Goal: Book appointment/travel/reservation

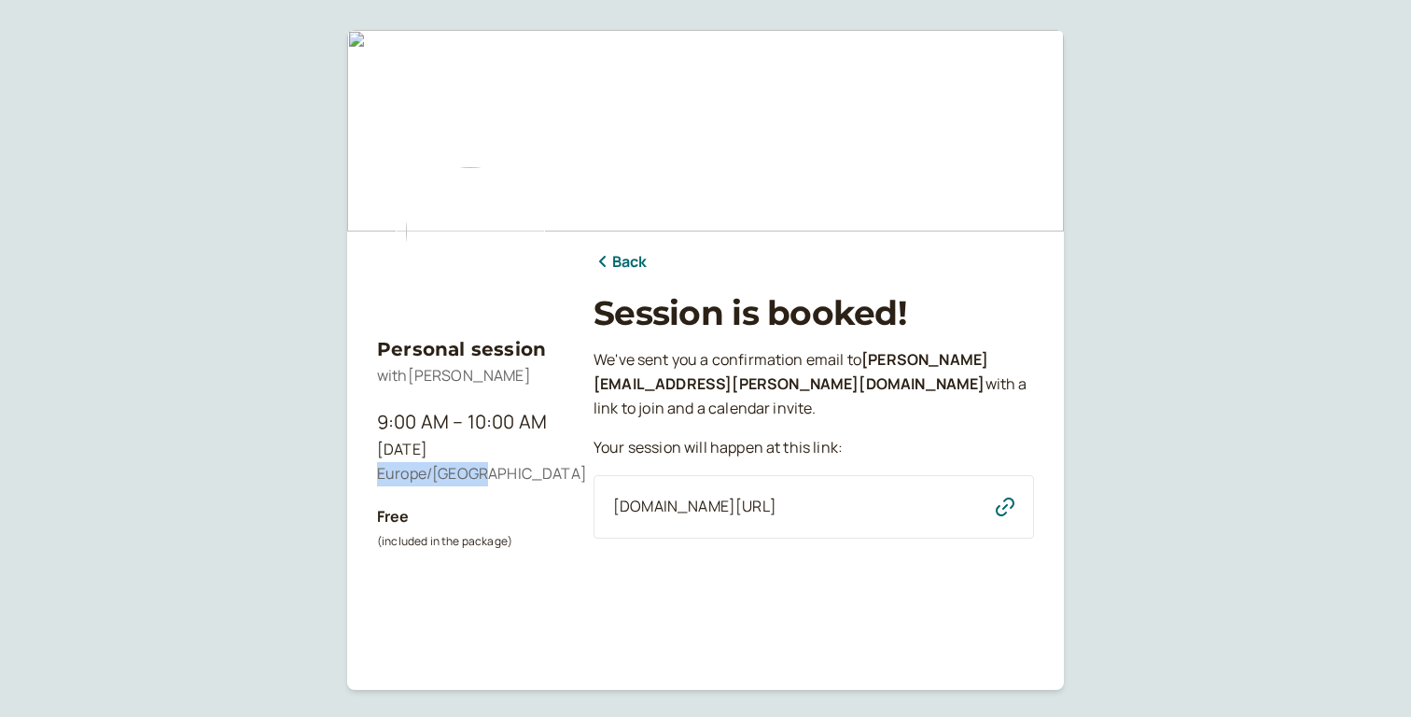
click at [996, 508] on icon "button" at bounding box center [1005, 506] width 19 height 19
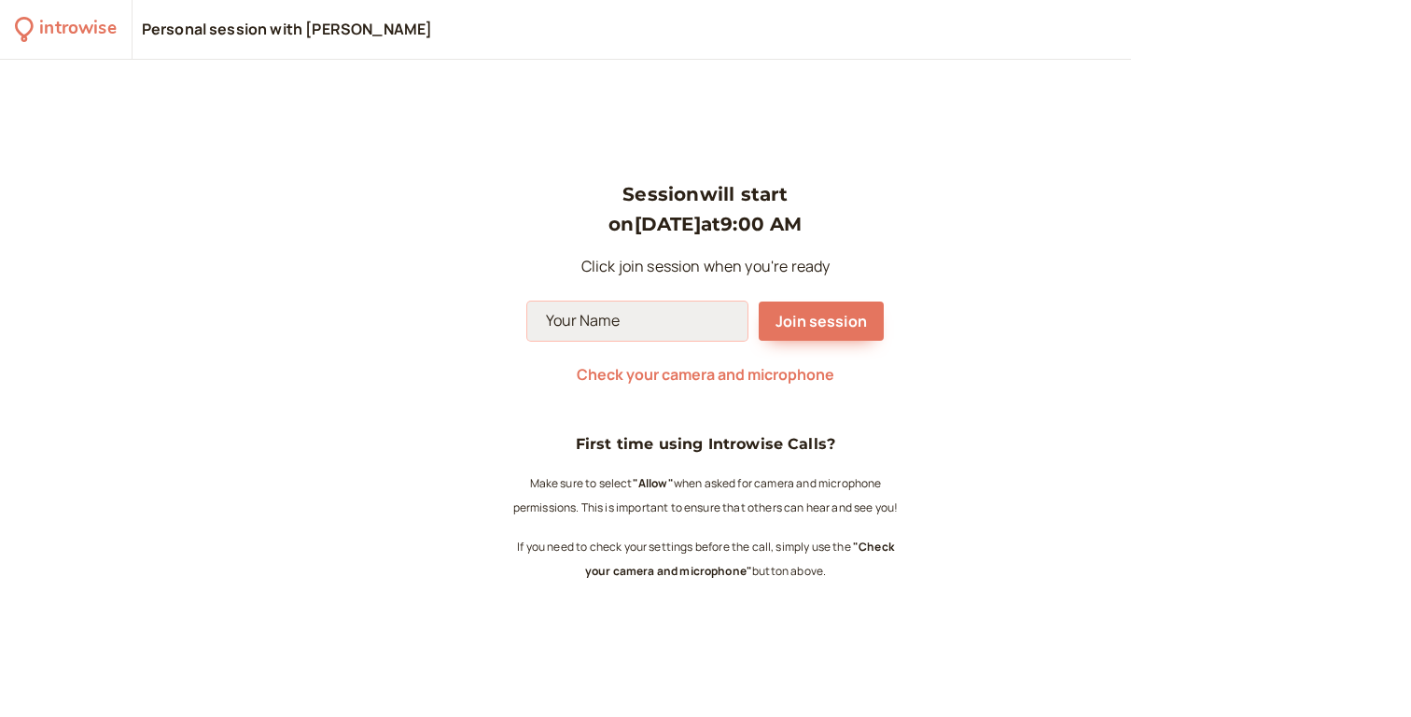
click at [703, 327] on input at bounding box center [637, 320] width 220 height 39
type input "[PERSON_NAME]"
click at [418, 373] on div "Session will start on [DATE] 9:00 AM Click join session when you're ready [PERS…" at bounding box center [705, 388] width 1411 height 657
click at [697, 370] on span "Check your camera and microphone" at bounding box center [706, 374] width 258 height 21
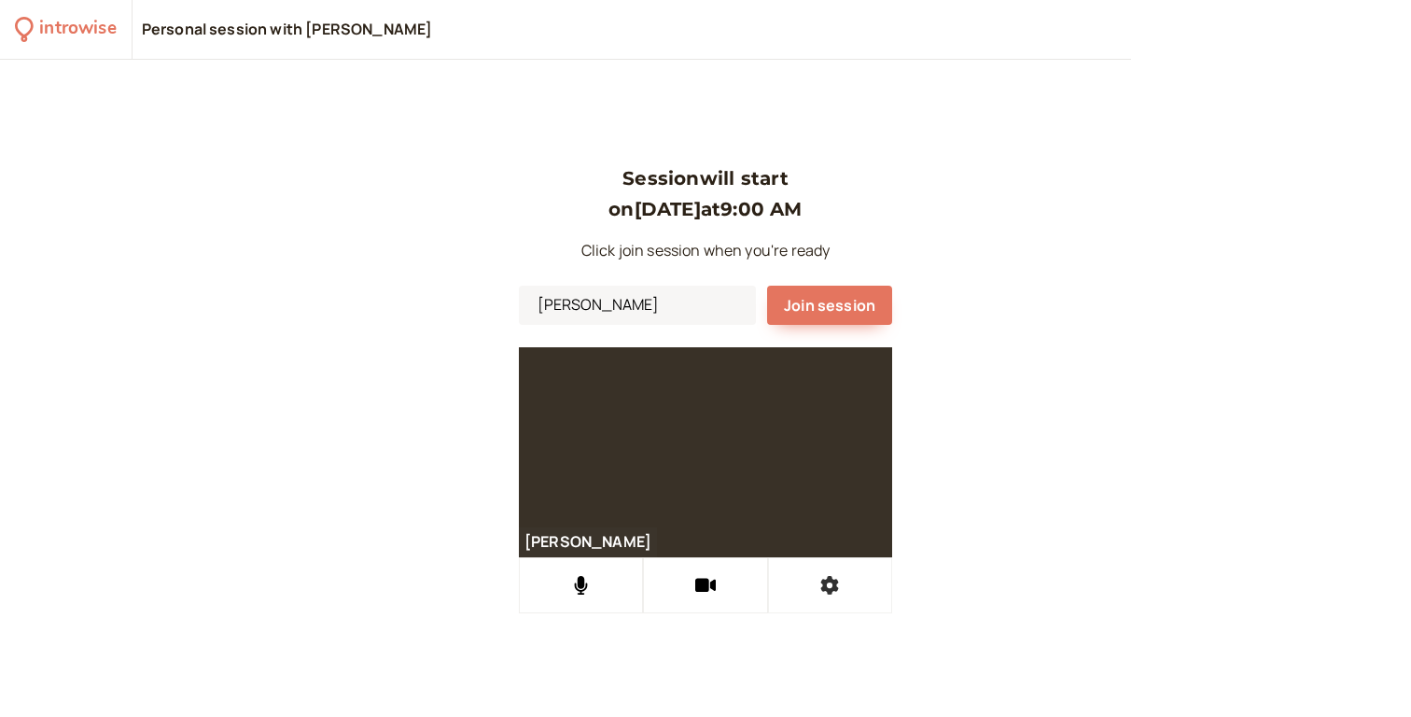
click at [836, 601] on button at bounding box center [830, 585] width 124 height 56
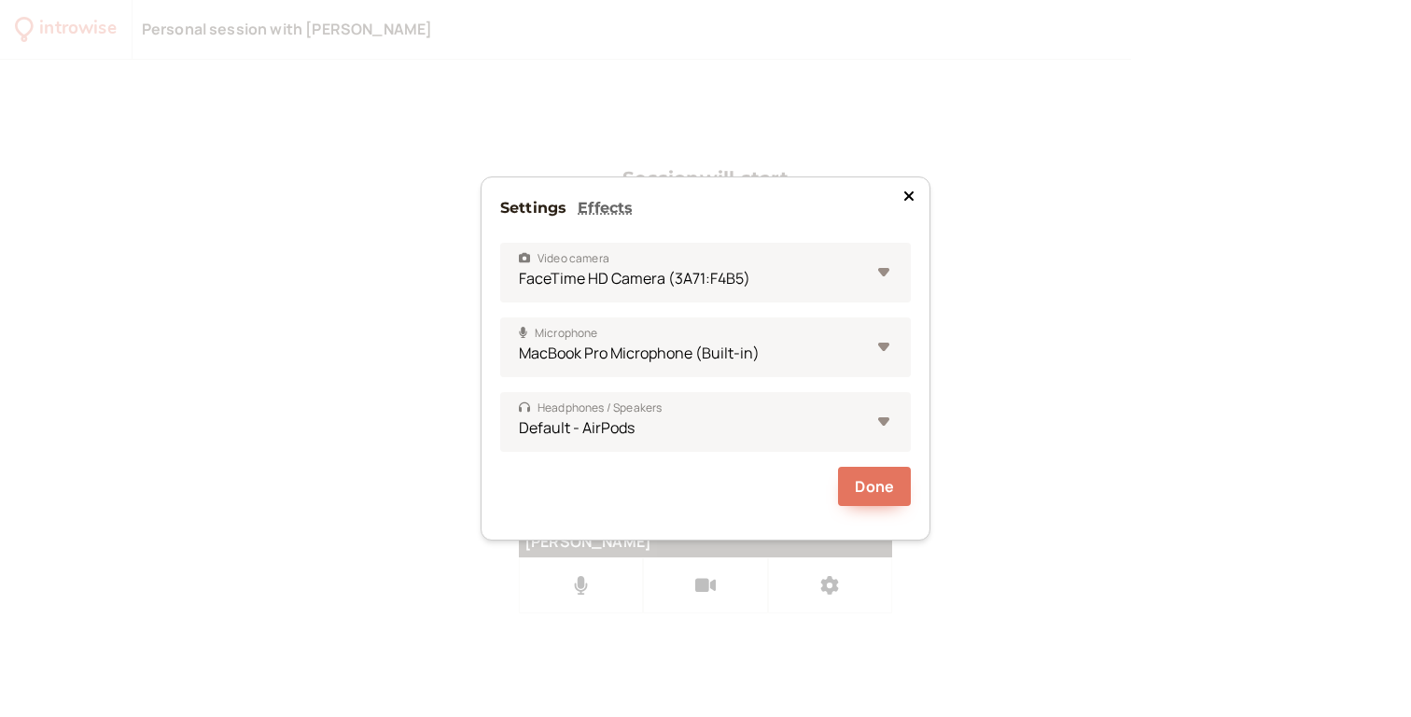
click at [906, 196] on icon at bounding box center [908, 195] width 11 height 15
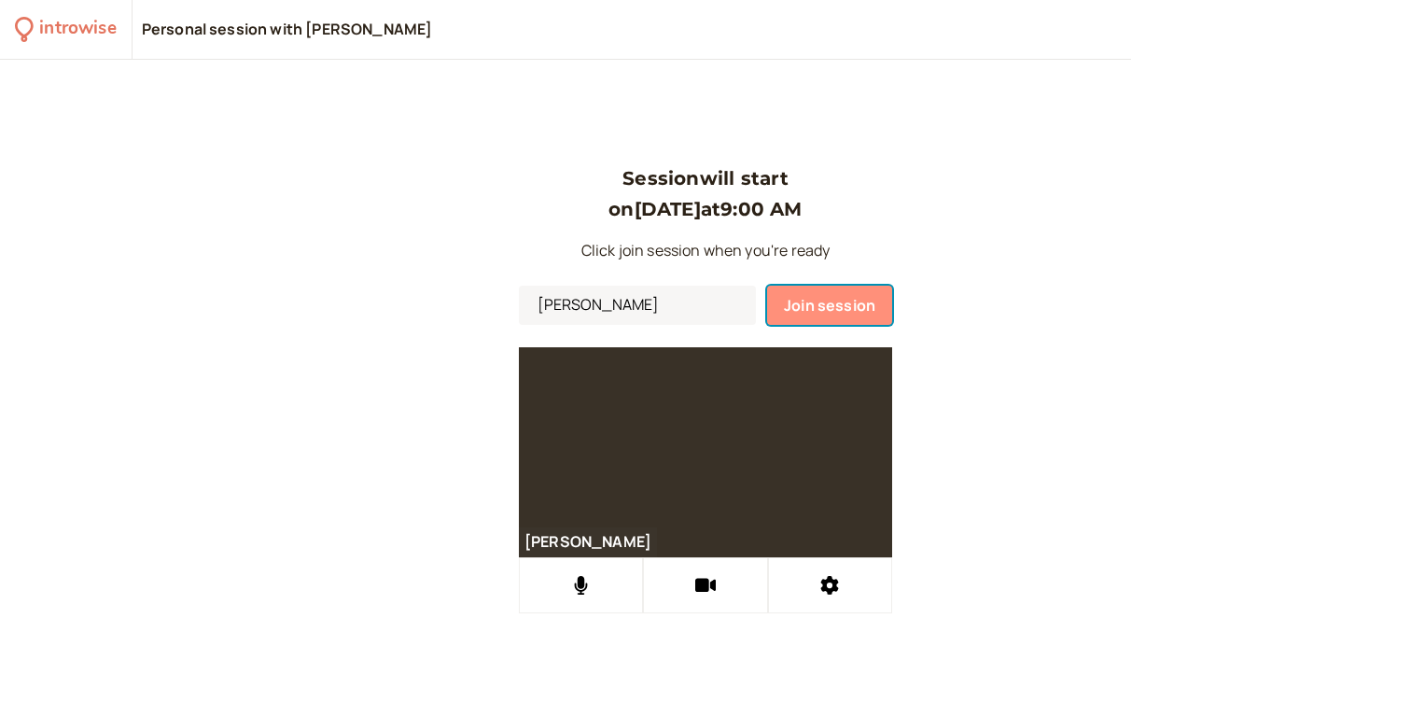
click at [853, 293] on button "Join session" at bounding box center [829, 304] width 125 height 39
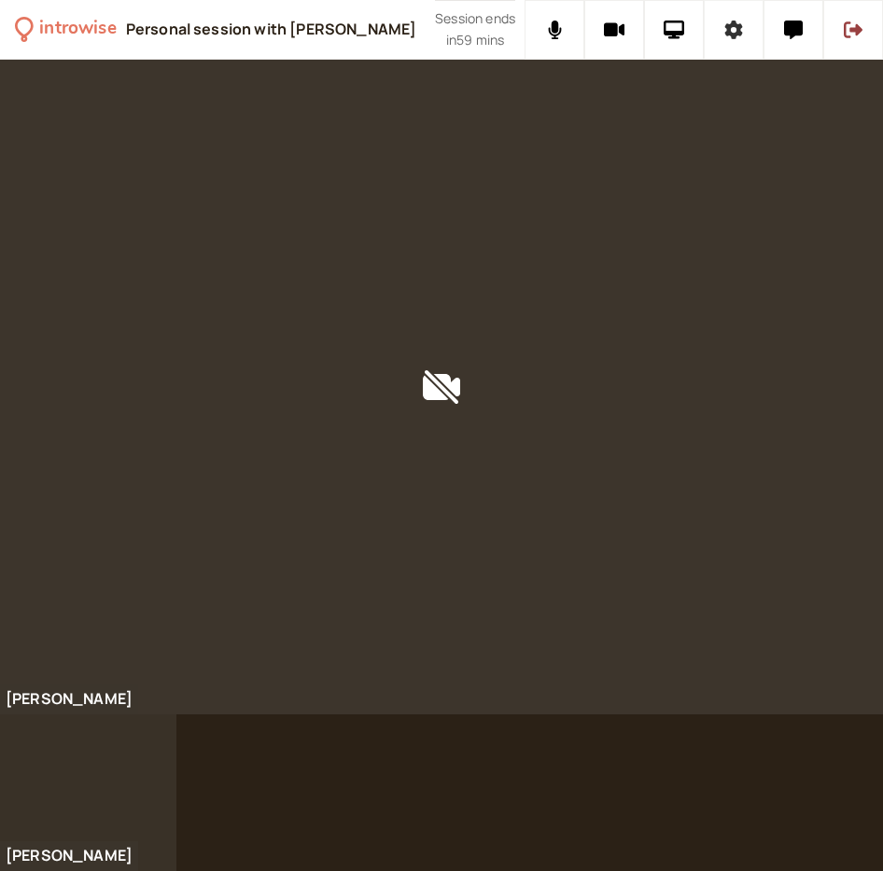
click at [748, 40] on button at bounding box center [733, 30] width 60 height 60
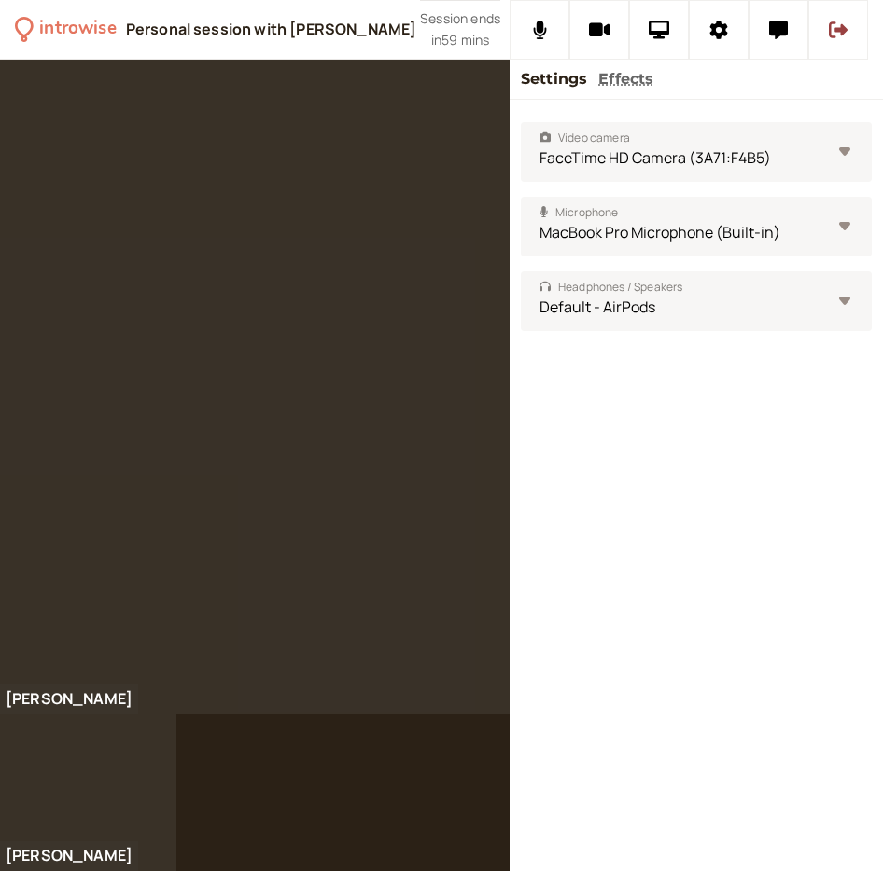
click at [584, 594] on div "Video camera FaceTime HD Camera (3A71:F4B5) Microphone MacBook Pro Microphone (…" at bounding box center [695, 486] width 373 height 772
click at [719, 34] on icon at bounding box center [719, 30] width 18 height 19
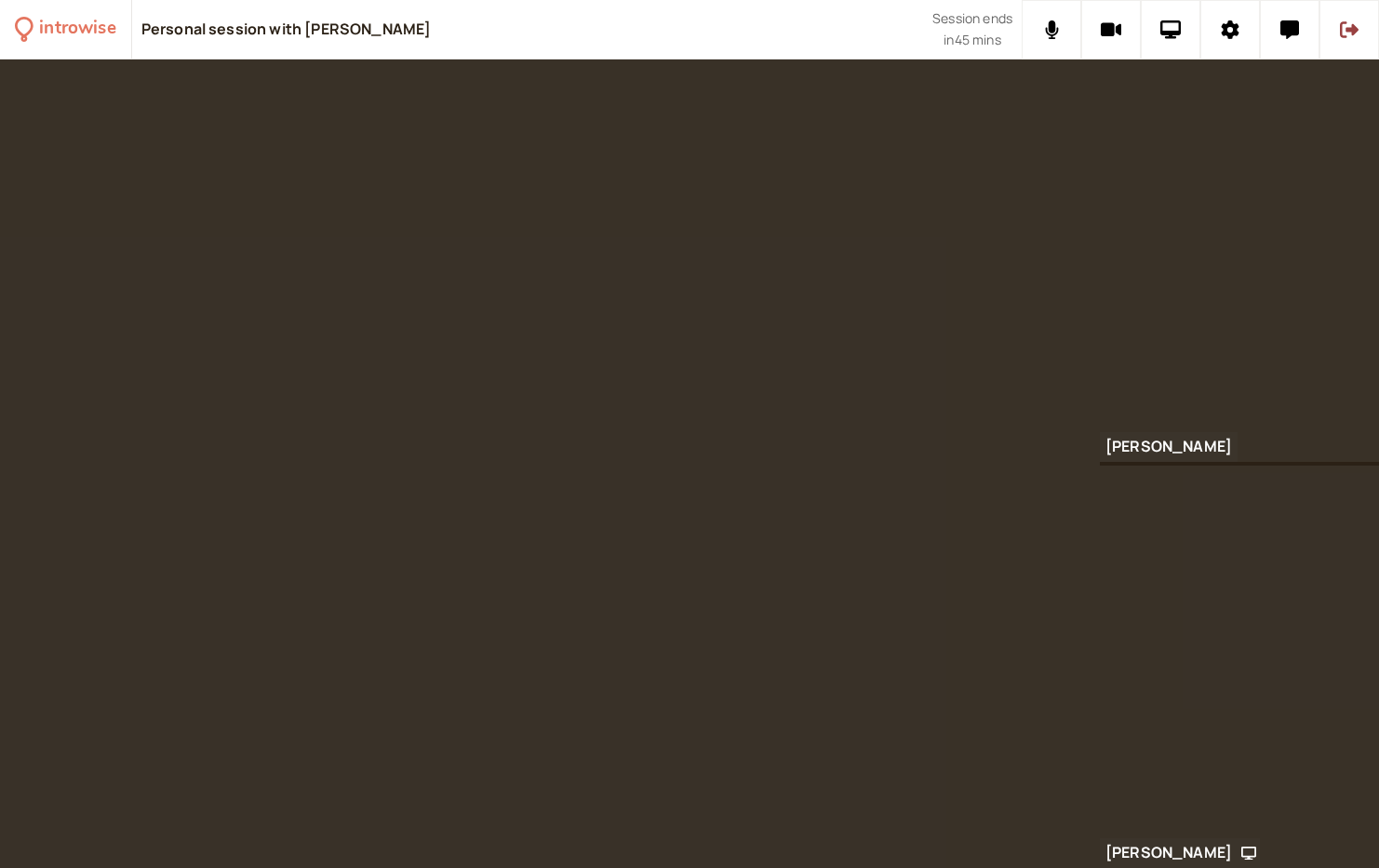
click at [520, 600] on video at bounding box center [549, 464] width 1100 height 809
click at [1280, 38] on icon at bounding box center [1289, 30] width 19 height 19
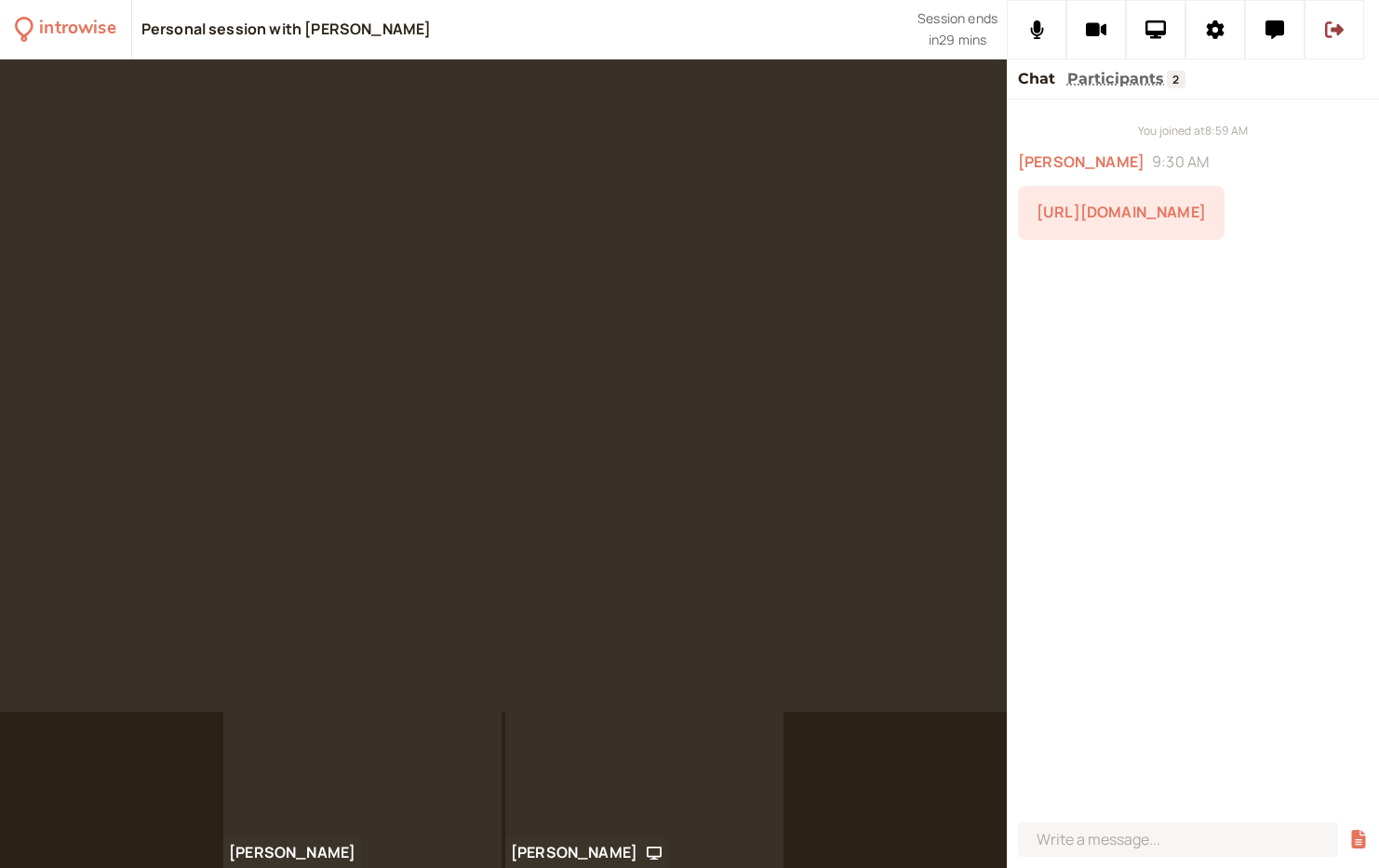
click at [1206, 222] on link "[URL][DOMAIN_NAME]" at bounding box center [1121, 211] width 170 height 21
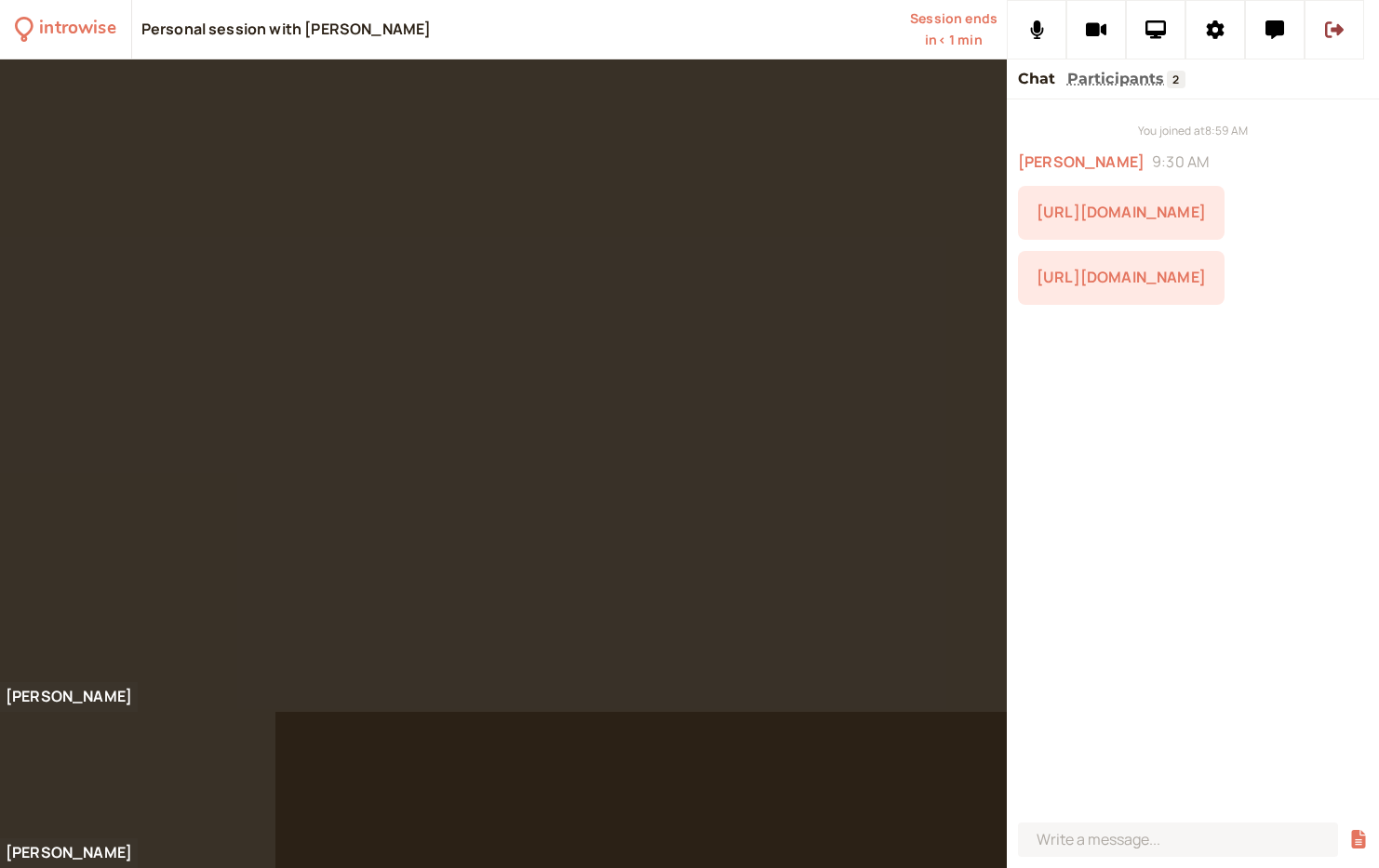
click at [1196, 287] on link "[URL][DOMAIN_NAME]" at bounding box center [1121, 277] width 170 height 21
click at [676, 601] on div at bounding box center [503, 386] width 1006 height 653
click at [876, 714] on div at bounding box center [689, 464] width 1379 height 809
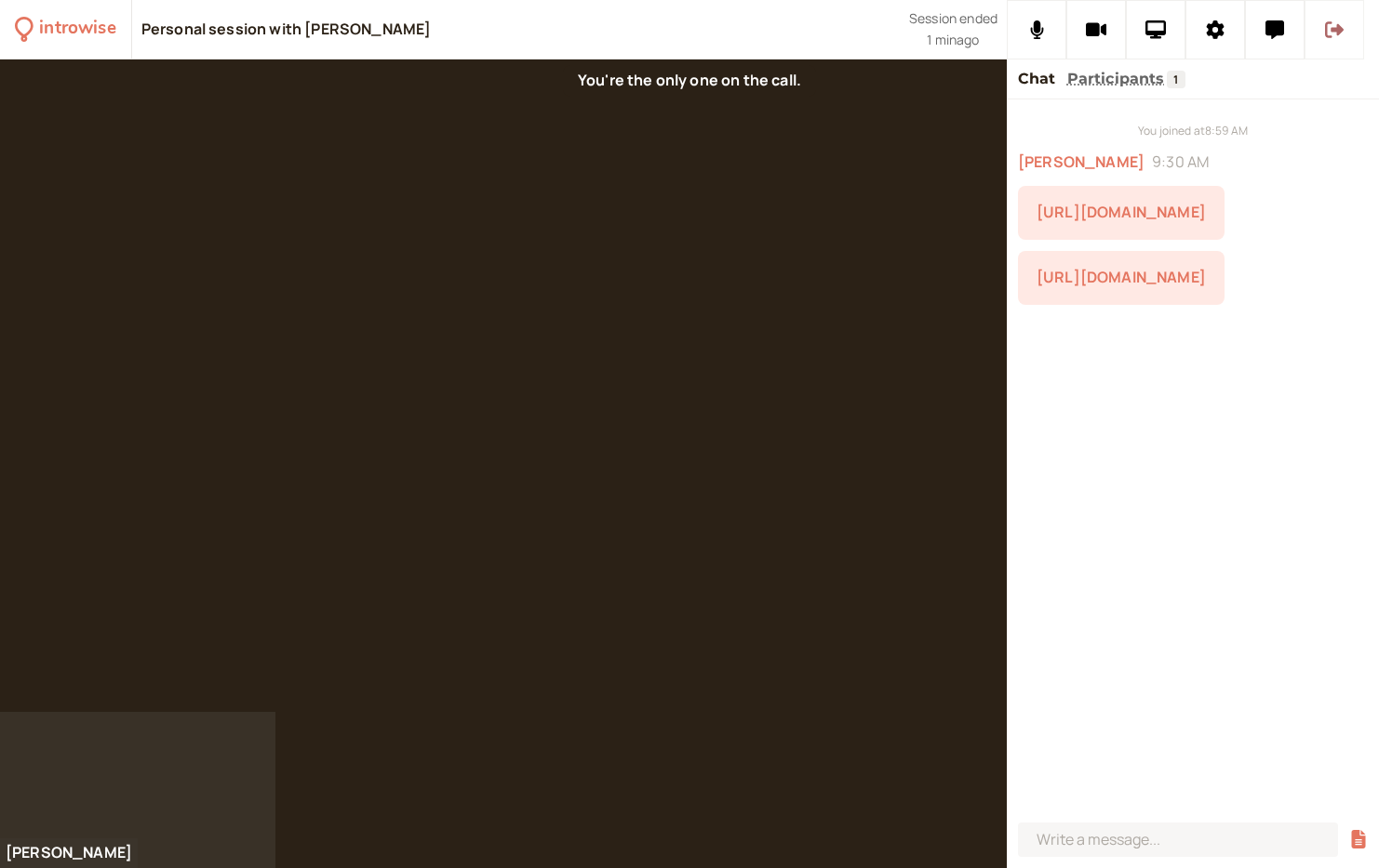
click at [1327, 41] on button at bounding box center [1334, 30] width 60 height 60
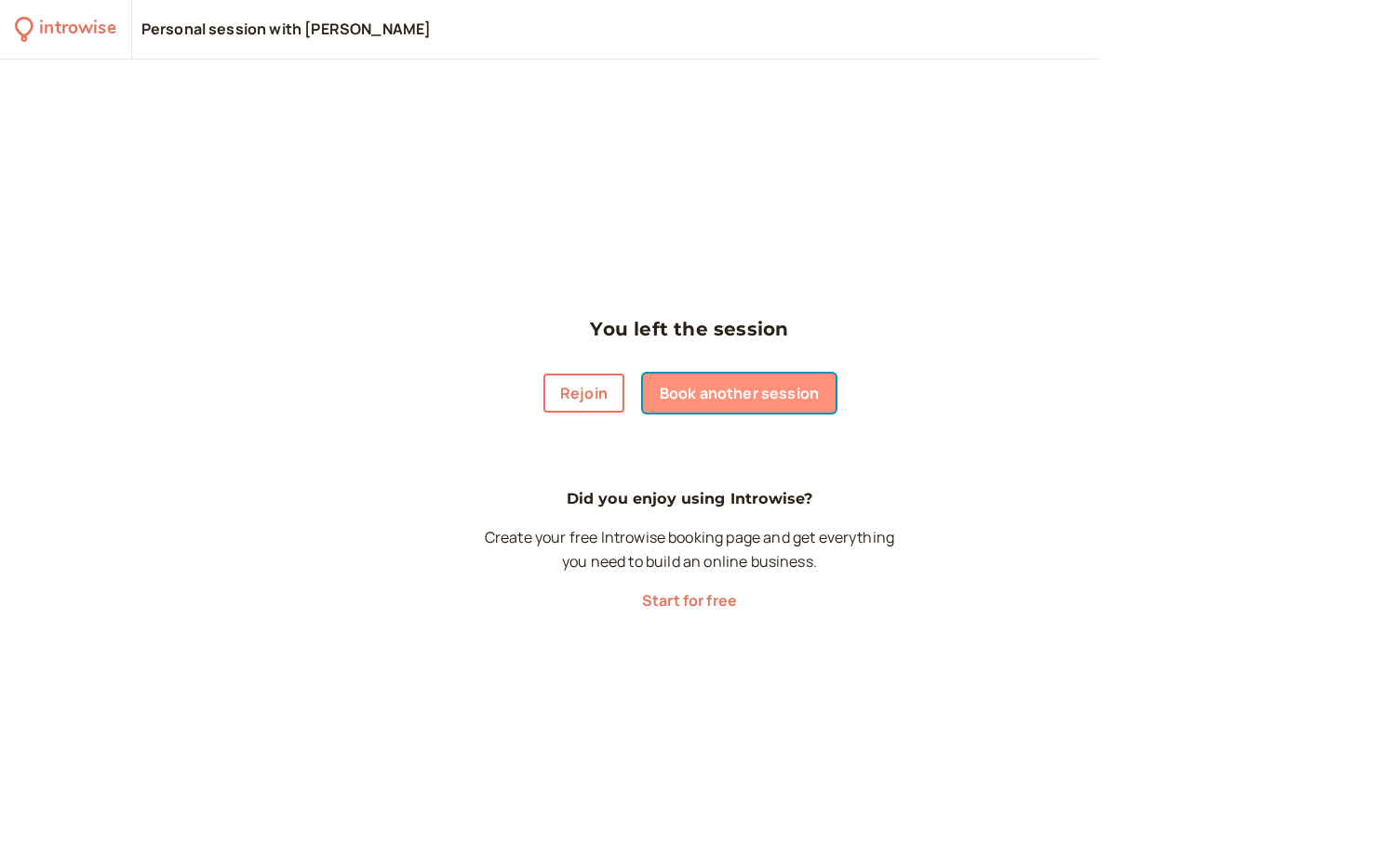
click at [757, 393] on link "Book another session" at bounding box center [739, 393] width 192 height 39
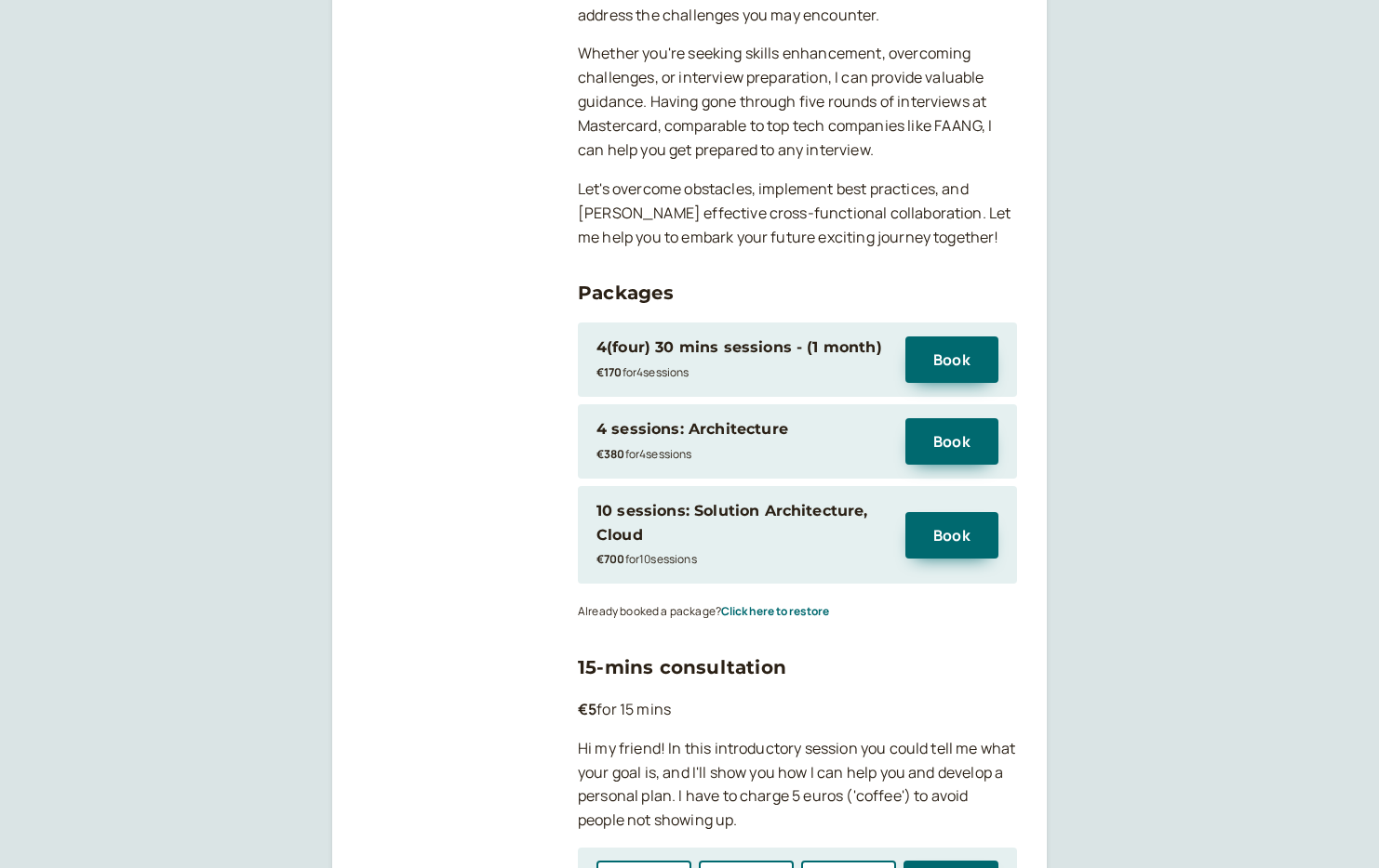
scroll to position [510, 0]
click at [785, 613] on button "Click here to restore" at bounding box center [775, 610] width 108 height 13
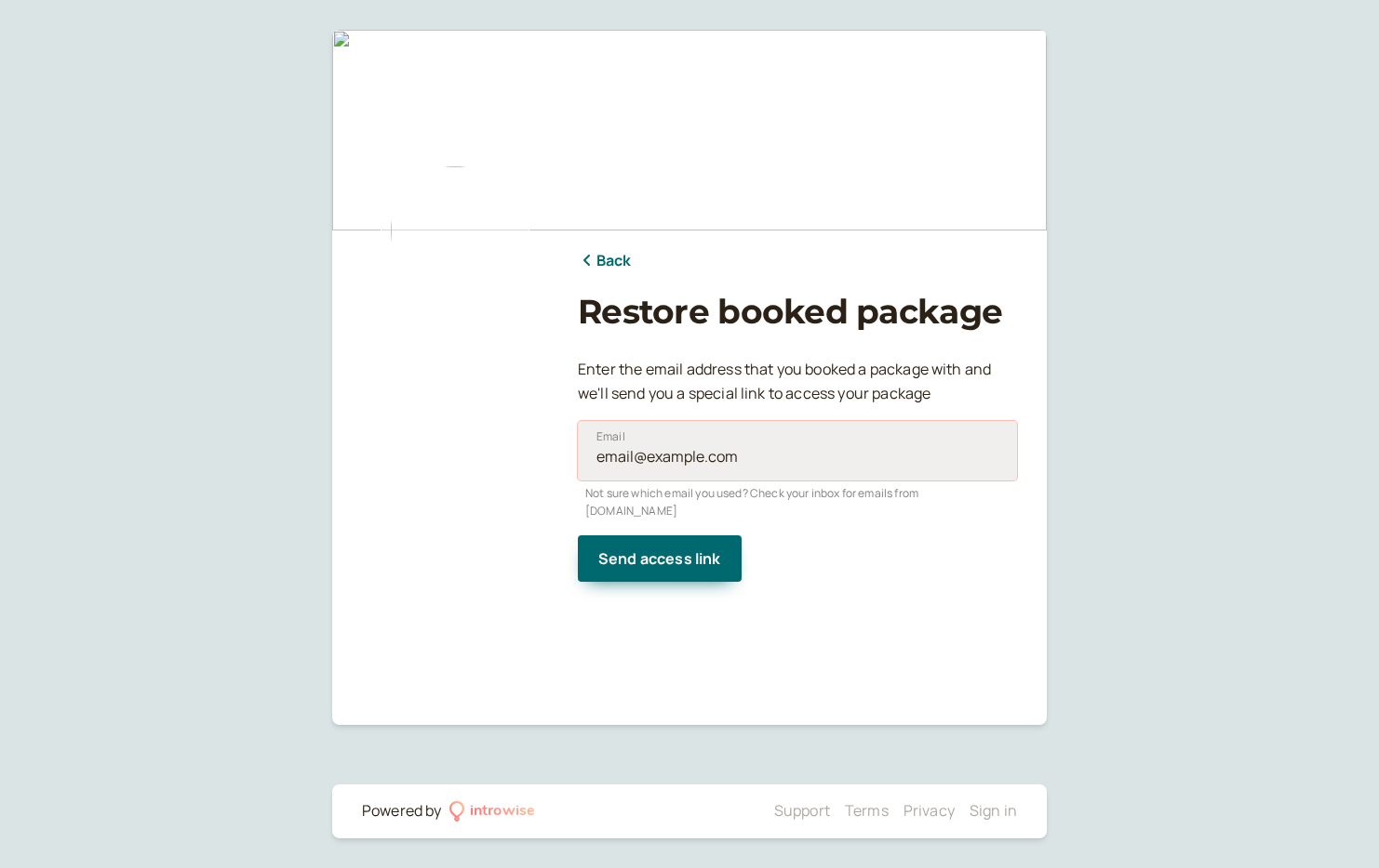
click at [656, 459] on input "Email" at bounding box center [797, 451] width 439 height 60
type input "[PERSON_NAME][EMAIL_ADDRESS][PERSON_NAME][DOMAIN_NAME]"
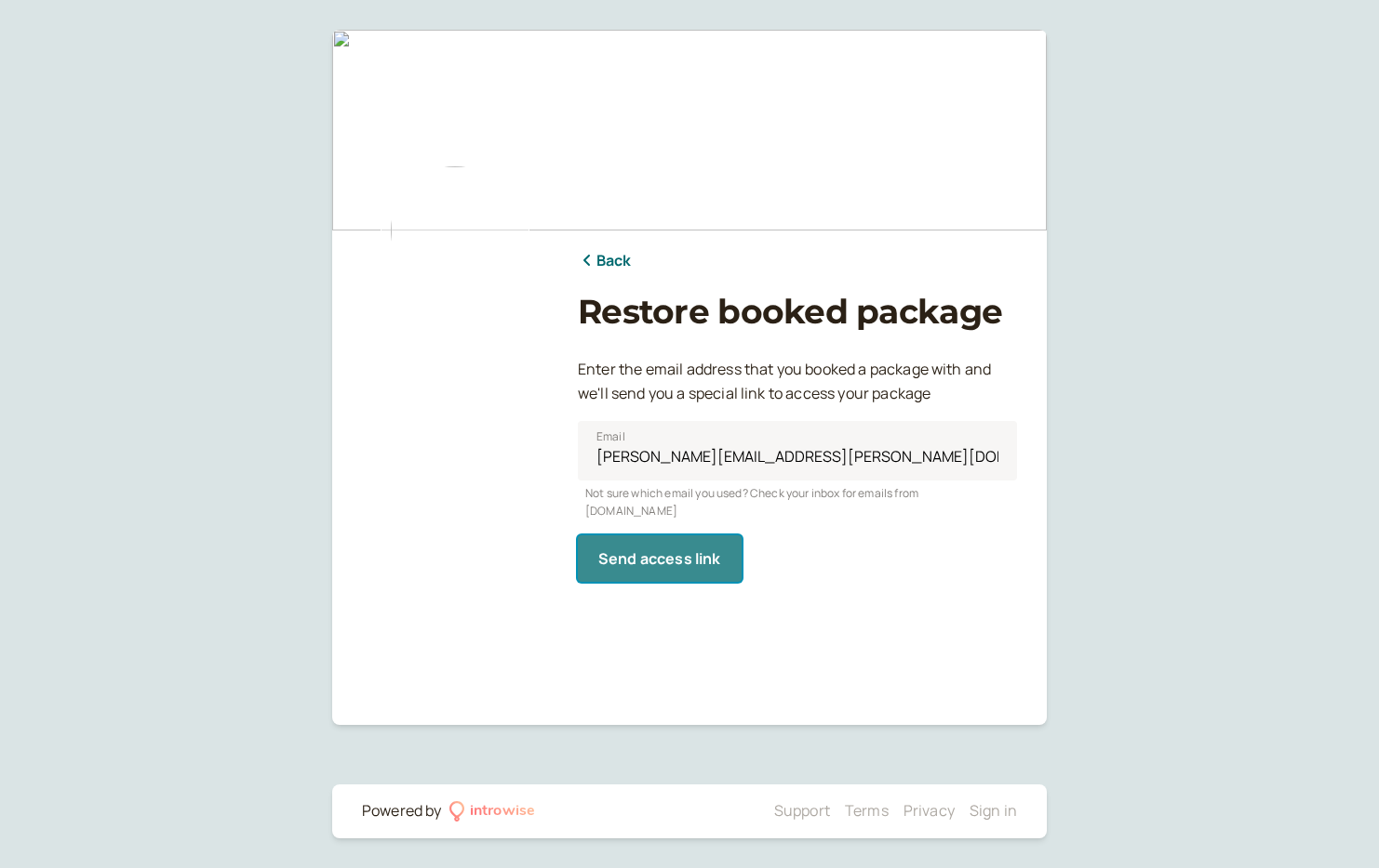
click at [648, 553] on button "Send access link" at bounding box center [659, 558] width 164 height 47
